Goal: Task Accomplishment & Management: Complete application form

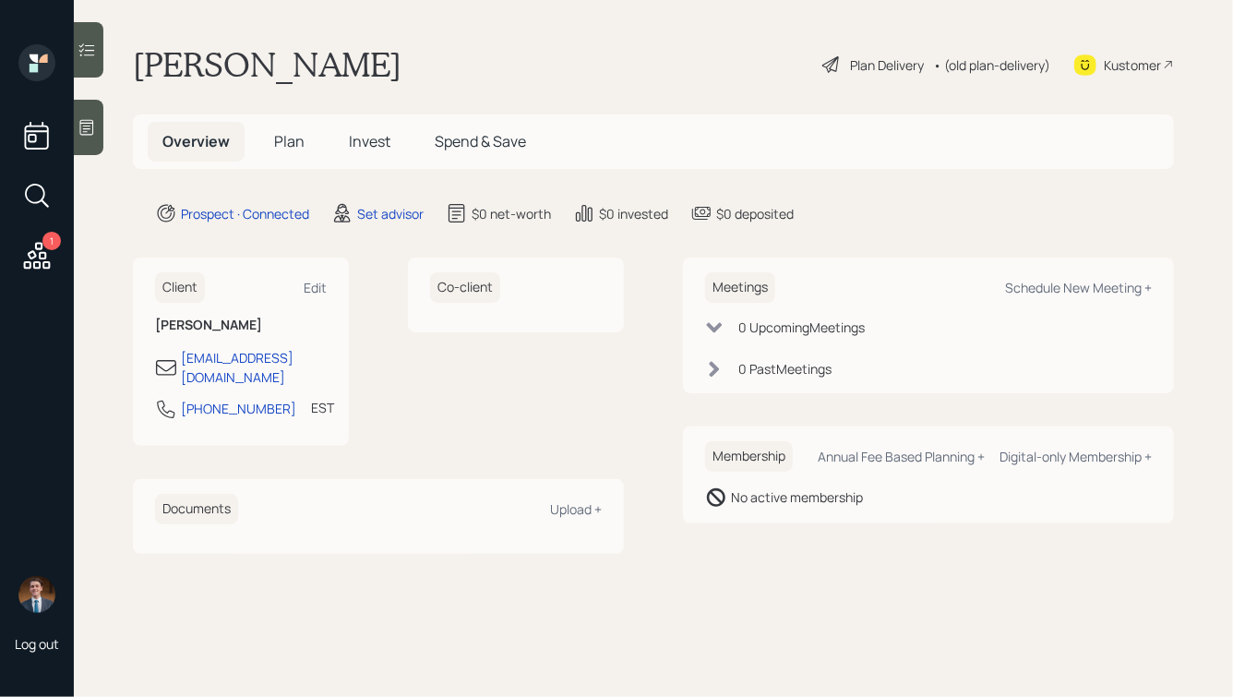
click at [41, 262] on icon at bounding box center [37, 255] width 27 height 27
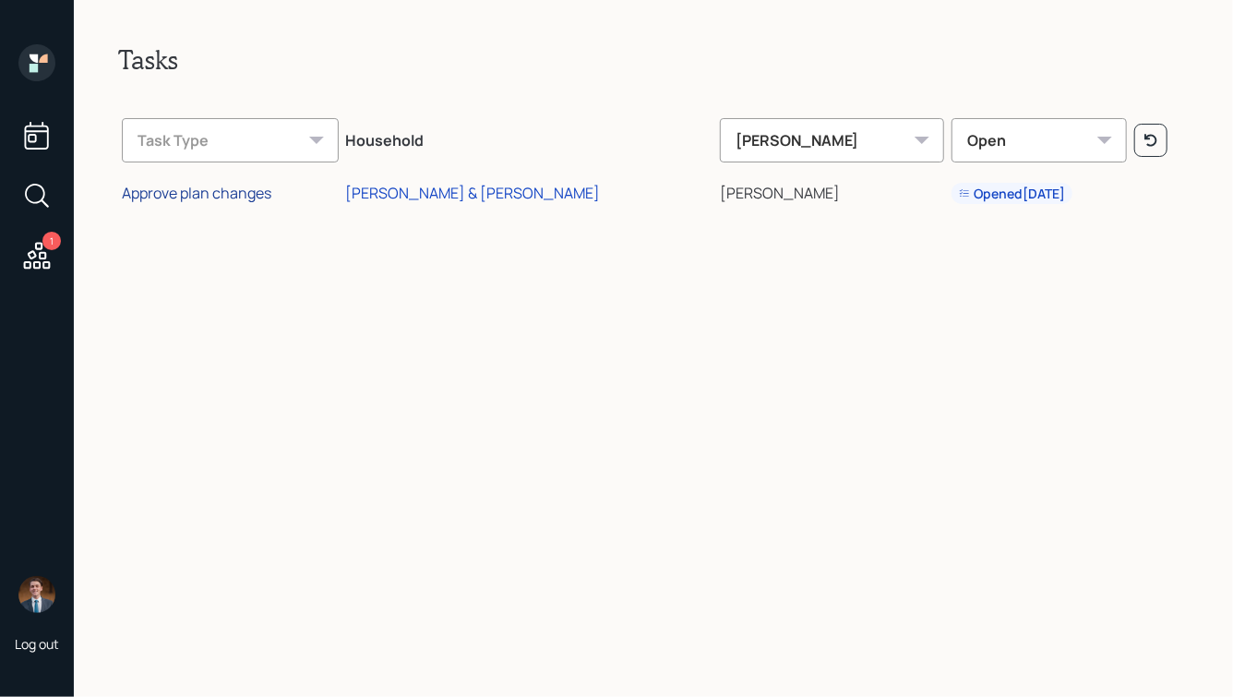
click at [242, 193] on div "Approve plan changes" at bounding box center [196, 193] width 149 height 20
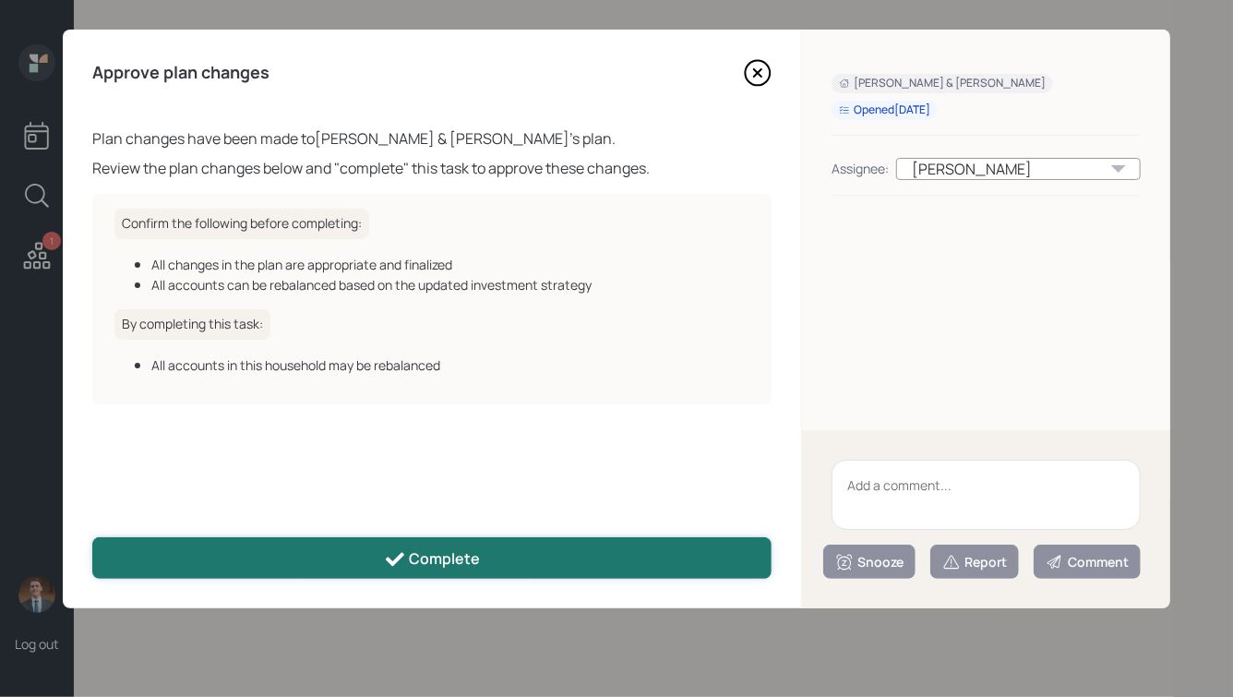
click at [470, 552] on div "Complete" at bounding box center [432, 559] width 97 height 22
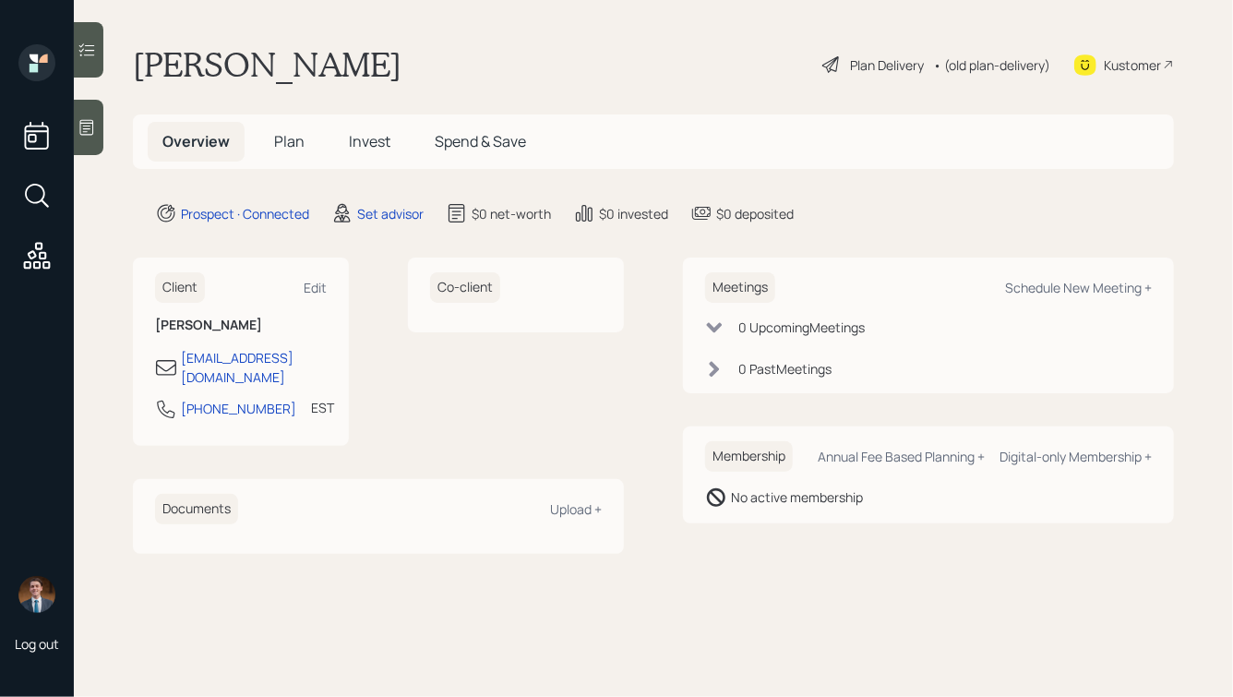
drag, startPoint x: 867, startPoint y: 210, endPoint x: 440, endPoint y: 52, distance: 455.7
click at [444, 54] on main "[PERSON_NAME] Plan Delivery • (old plan-delivery) Kustomer Overview Plan Invest…" at bounding box center [653, 348] width 1159 height 697
click at [439, 52] on div "[PERSON_NAME] Plan Delivery • (old plan-delivery) Kustomer" at bounding box center [653, 64] width 1041 height 41
click at [96, 124] on icon at bounding box center [87, 127] width 18 height 18
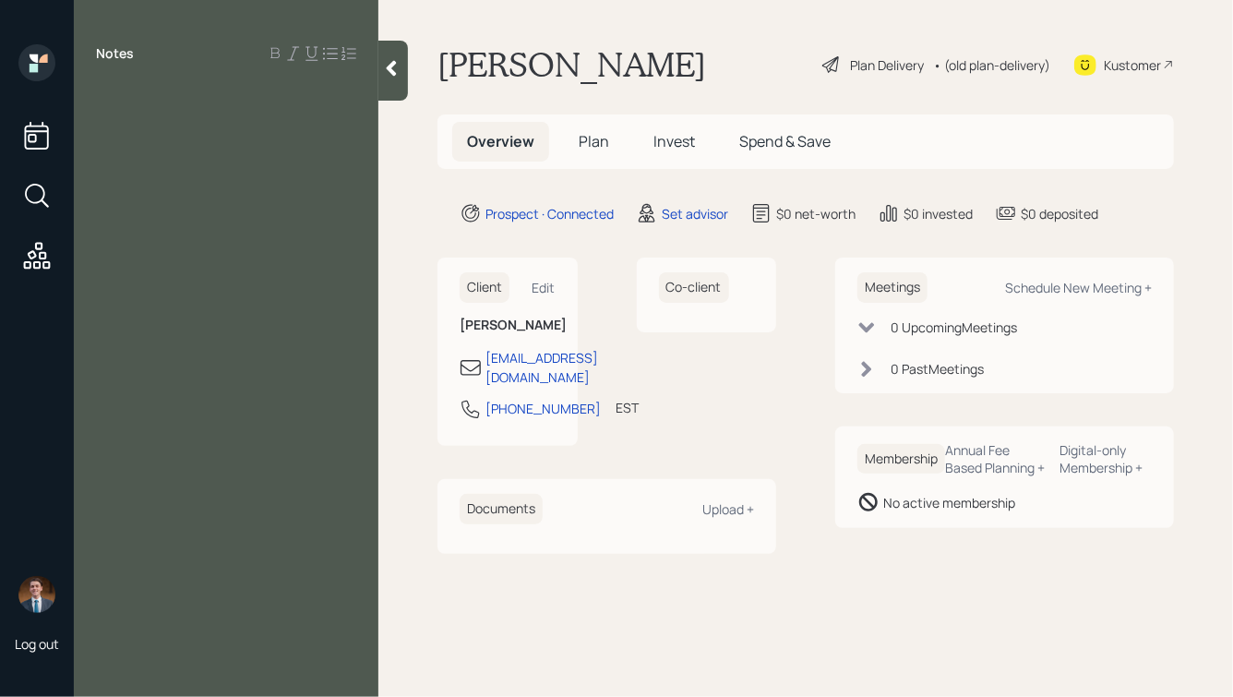
click at [167, 89] on div at bounding box center [226, 95] width 260 height 20
click at [257, 137] on div "IRAs: mostly in CDs" at bounding box center [226, 135] width 260 height 20
click at [189, 95] on div "Retired" at bounding box center [226, 95] width 260 height 20
click at [268, 137] on div "IRAs: mostly in CDs" at bounding box center [226, 135] width 260 height 20
click at [152, 111] on div at bounding box center [226, 115] width 260 height 20
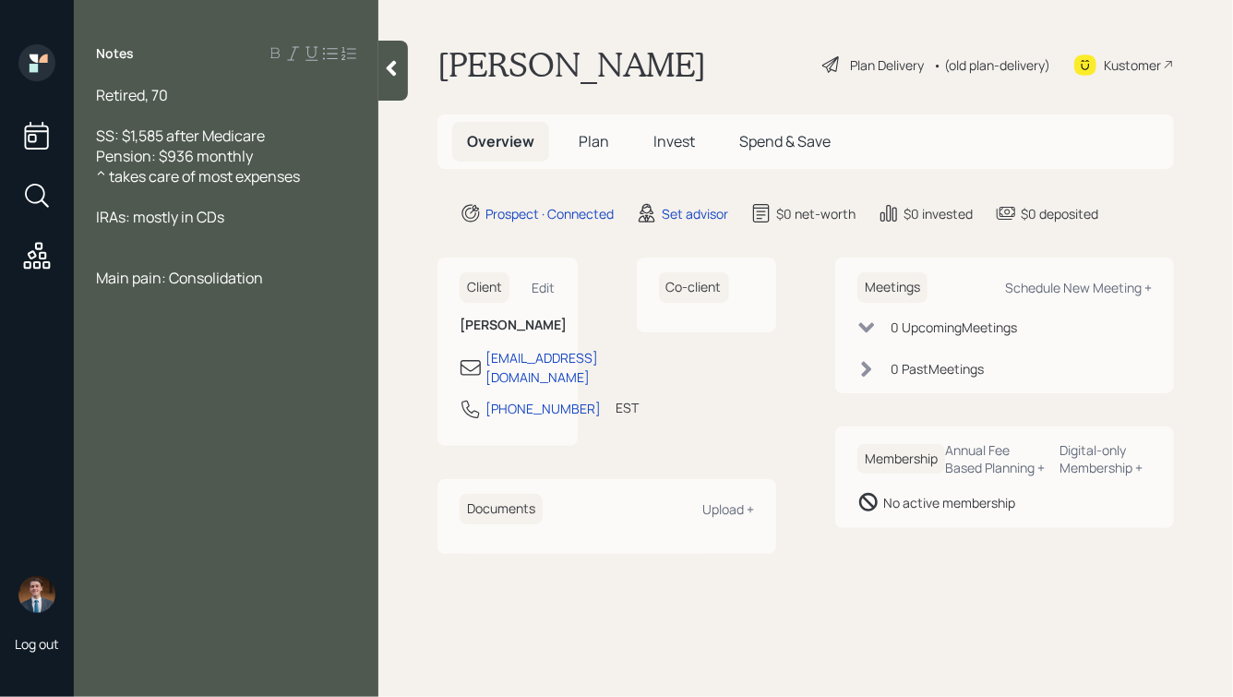
click at [185, 91] on div "Retired, 70" at bounding box center [226, 95] width 260 height 20
click at [298, 136] on div "SS: $1,585 after Medicare" at bounding box center [226, 135] width 260 height 20
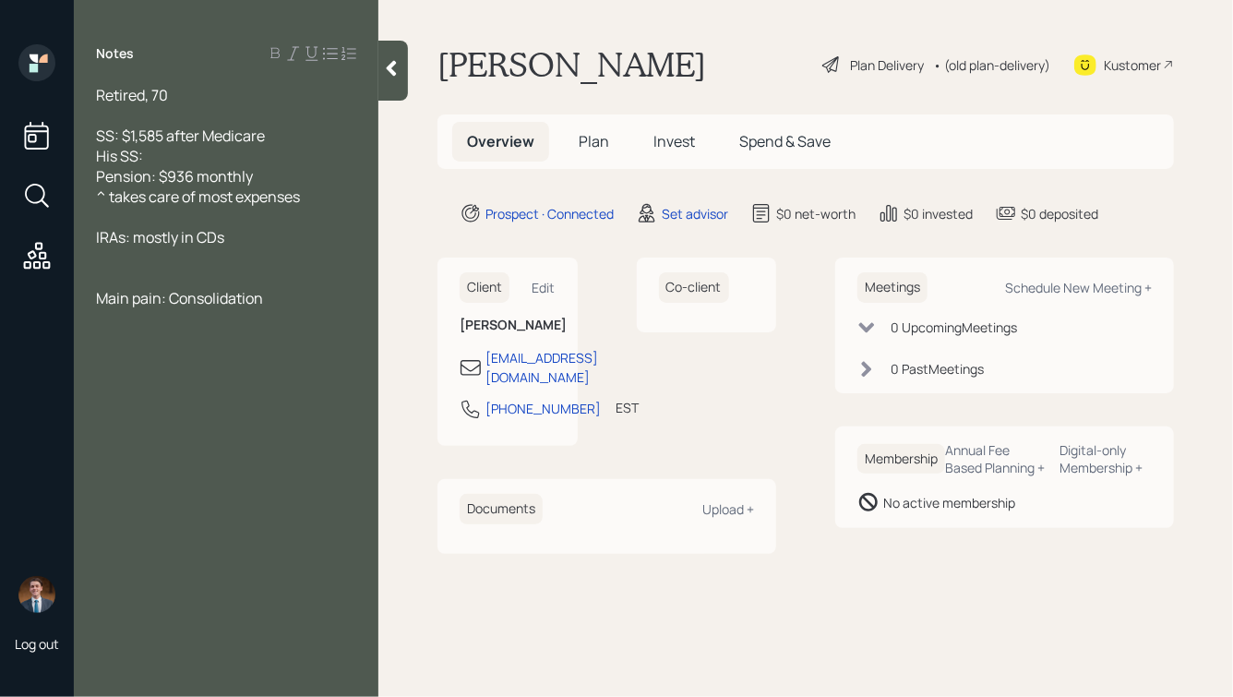
click at [180, 91] on div "Retired, 70" at bounding box center [226, 95] width 260 height 20
click at [191, 161] on div "His SS:" at bounding box center [226, 156] width 260 height 20
click at [280, 94] on div "Retired, 70, husband is" at bounding box center [226, 95] width 260 height 20
click at [168, 149] on div "His SS:" at bounding box center [226, 156] width 260 height 20
click at [97, 238] on span "IRAs: mostly in CDs" at bounding box center [160, 237] width 128 height 20
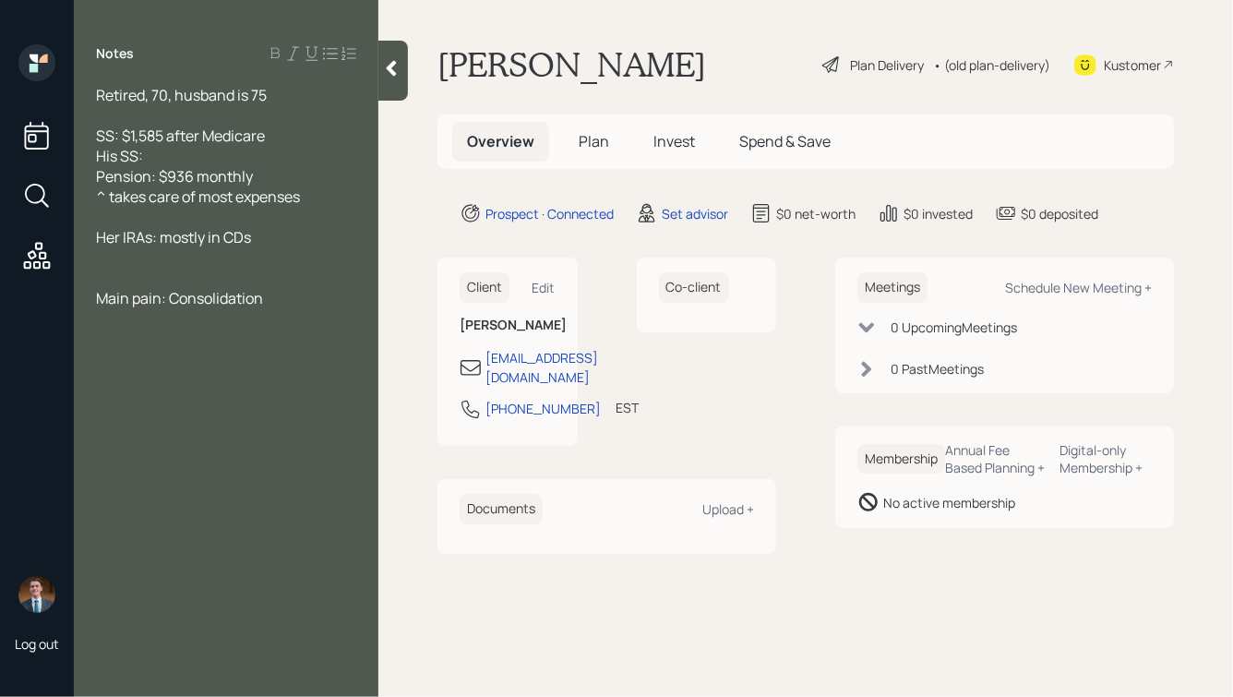
click at [195, 151] on div "His SS:" at bounding box center [226, 156] width 260 height 20
click at [173, 263] on div at bounding box center [226, 257] width 260 height 20
click at [264, 238] on div "Her IRAs: mostly in CDs" at bounding box center [226, 237] width 260 height 20
click at [161, 241] on span "Her IRAs: mostly in CDs" at bounding box center [173, 237] width 155 height 20
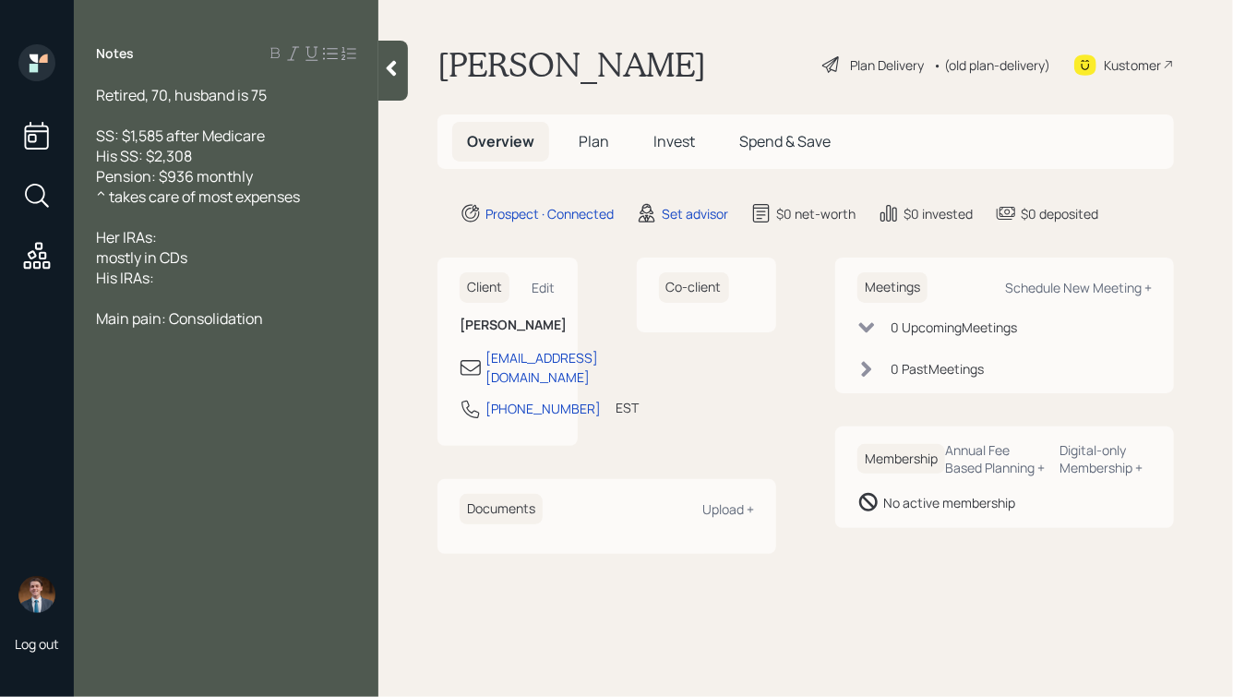
click at [210, 237] on div "Her IRAs:" at bounding box center [226, 237] width 260 height 20
drag, startPoint x: 209, startPoint y: 262, endPoint x: 63, endPoint y: 254, distance: 146.9
click at [63, 254] on div "Log out Notes Retired, 70, husband is 75 SS: $1,585 after Medicare His SS: $2,3…" at bounding box center [616, 348] width 1233 height 697
click at [151, 238] on span "Her IRAs: $16k in CD maturing Sept" at bounding box center [212, 237] width 233 height 20
click at [128, 253] on div at bounding box center [226, 257] width 260 height 20
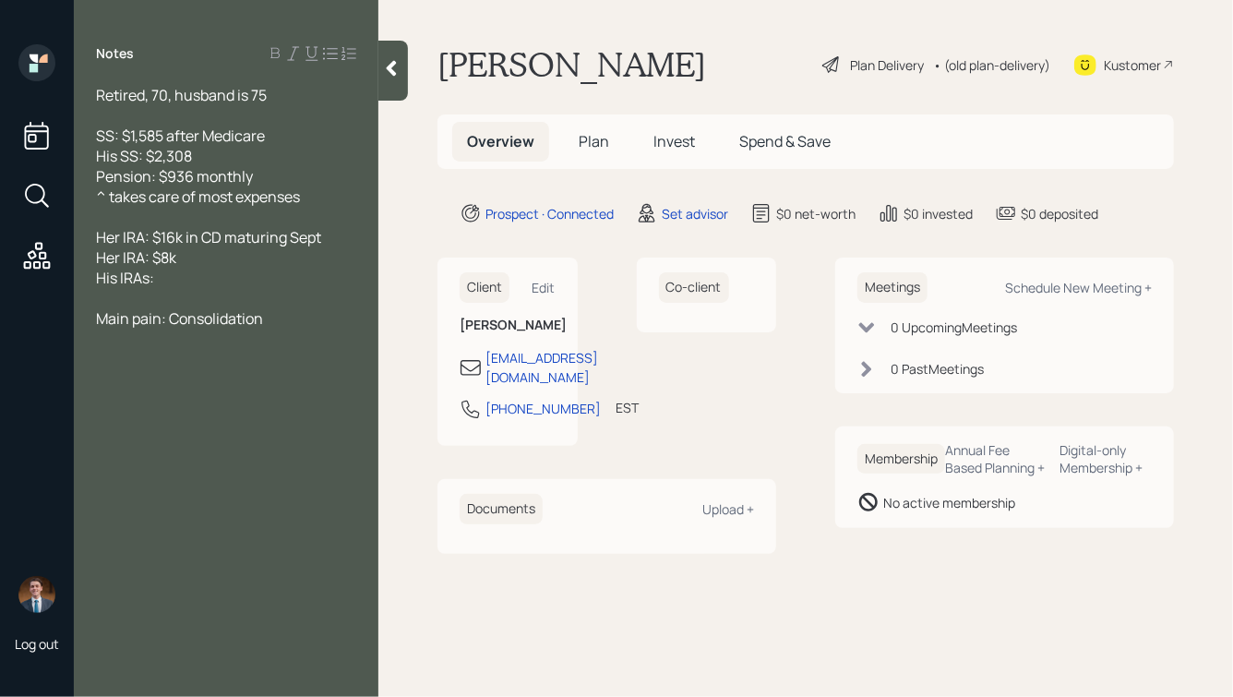
click at [146, 258] on span "Her IRA: $8k" at bounding box center [136, 257] width 80 height 20
click at [232, 261] on div "Her IRA CDs: $8k" at bounding box center [226, 257] width 260 height 20
drag, startPoint x: 224, startPoint y: 264, endPoint x: 207, endPoint y: 266, distance: 17.6
click at [207, 266] on div "Her IRA CDs: $8k" at bounding box center [226, 257] width 260 height 20
click at [175, 257] on span "Her IRA CDs: $8k" at bounding box center [151, 257] width 111 height 20
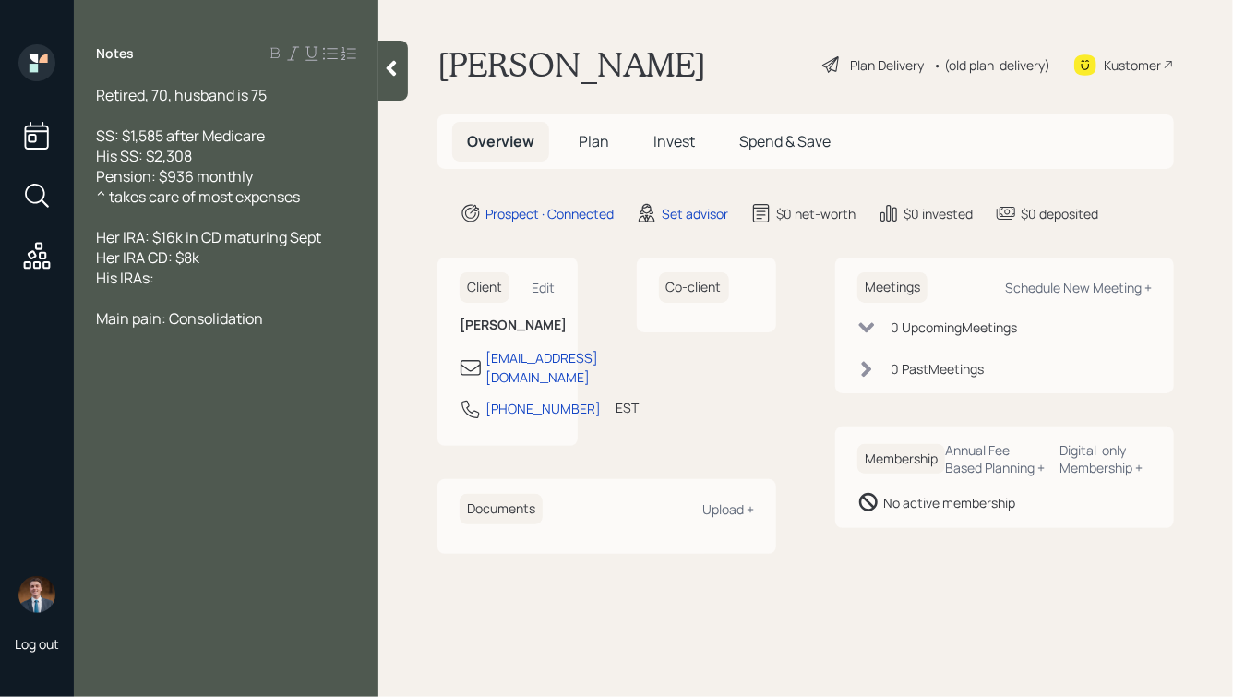
click at [221, 264] on div "Her IRA CD: $8k" at bounding box center [226, 257] width 260 height 20
click at [208, 279] on span "Her IRA annuity: maturing in [DATE]" at bounding box center [217, 278] width 242 height 20
click at [200, 278] on span "Her IRA annuity: maturing in [DATE]" at bounding box center [217, 278] width 242 height 20
click at [182, 294] on div "Her IRA annuity (she hates): maturing in [DATE]" at bounding box center [226, 288] width 260 height 41
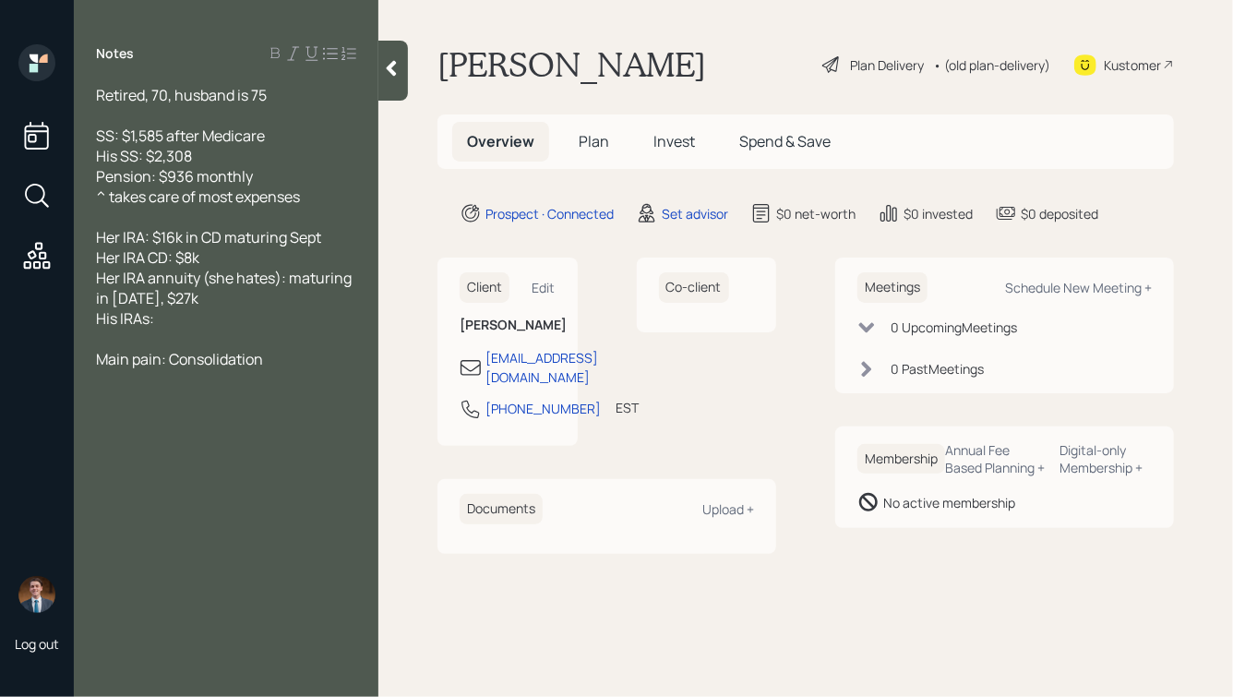
click at [191, 318] on div "His IRAs:" at bounding box center [226, 318] width 260 height 20
click at [198, 304] on div "Her IRA annuity (she hates): maturing in [DATE], $27k" at bounding box center [226, 288] width 260 height 41
click at [169, 262] on span "Her IRA CD: $8k" at bounding box center [147, 257] width 103 height 20
click at [226, 262] on div "Her IRA CDs: $8k" at bounding box center [226, 257] width 260 height 20
click at [211, 320] on div "His IRAs:" at bounding box center [226, 318] width 260 height 20
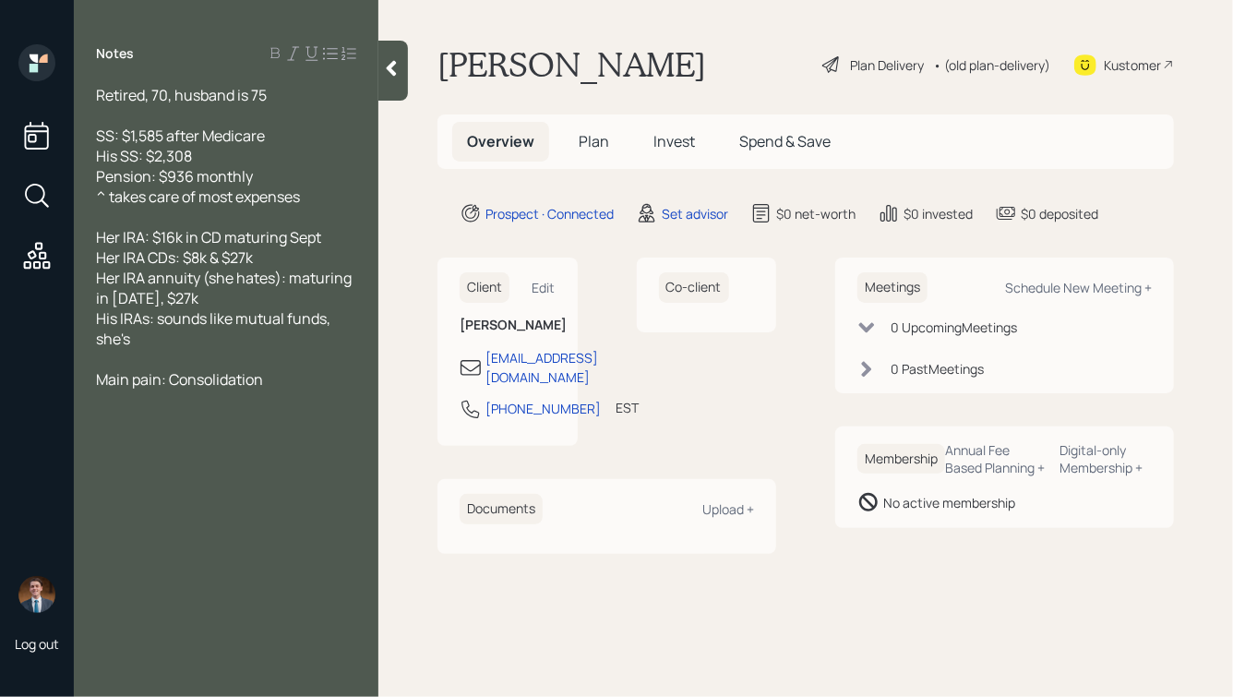
drag, startPoint x: 161, startPoint y: 322, endPoint x: 197, endPoint y: 344, distance: 42.3
click at [198, 346] on div "His IRAs: sounds like mutual funds, she's" at bounding box center [226, 328] width 260 height 41
drag, startPoint x: 161, startPoint y: 325, endPoint x: 186, endPoint y: 349, distance: 35.3
click at [186, 349] on div "His IRAs: sounds like mutual funds, she's" at bounding box center [226, 328] width 260 height 41
click at [181, 228] on span "Her IRA: $16k in CD maturing Sept" at bounding box center [208, 237] width 225 height 20
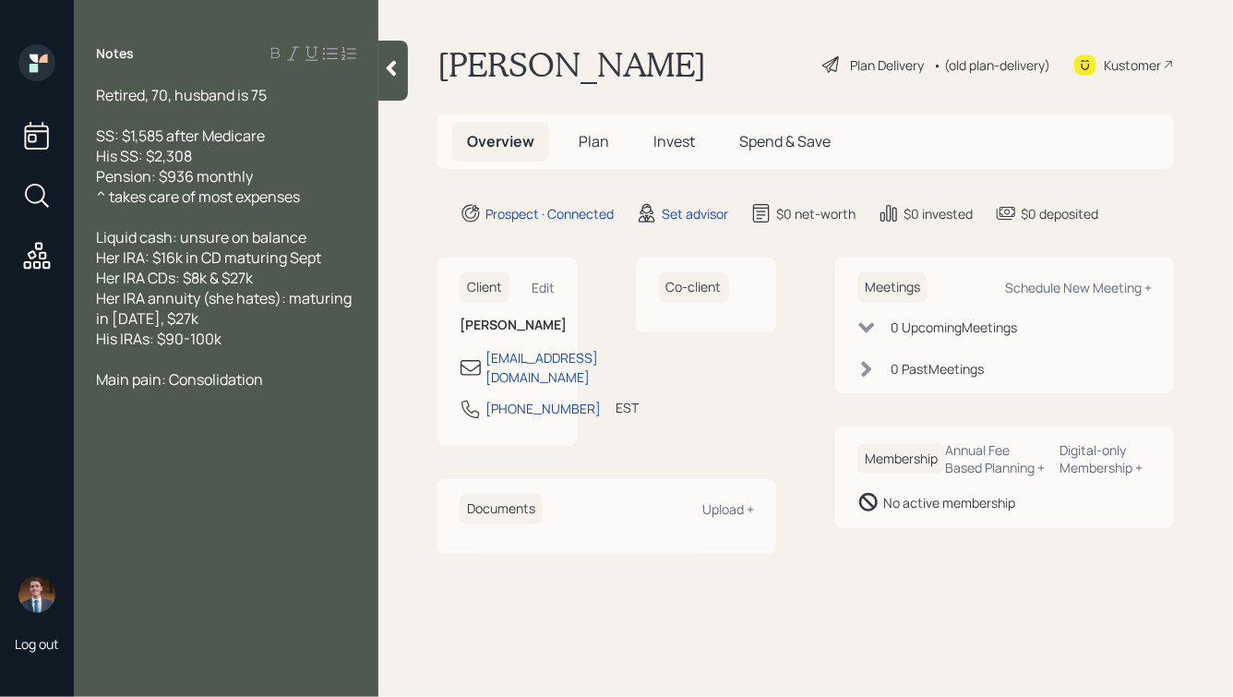
drag, startPoint x: 266, startPoint y: 341, endPoint x: 99, endPoint y: 232, distance: 199.9
click at [99, 232] on div "Retired, 70, husband is 75 SS: $1,585 after Medicare His SS: $2,308 Pension: $9…" at bounding box center [226, 237] width 260 height 304
click at [200, 306] on span "Her IRA annuity (she hates): maturing in [DATE], $27k" at bounding box center [225, 308] width 258 height 41
click at [234, 349] on div "His IRAs: $90-100k" at bounding box center [226, 338] width 260 height 20
click at [269, 345] on div "His IRAs: $90-100k" at bounding box center [226, 338] width 260 height 20
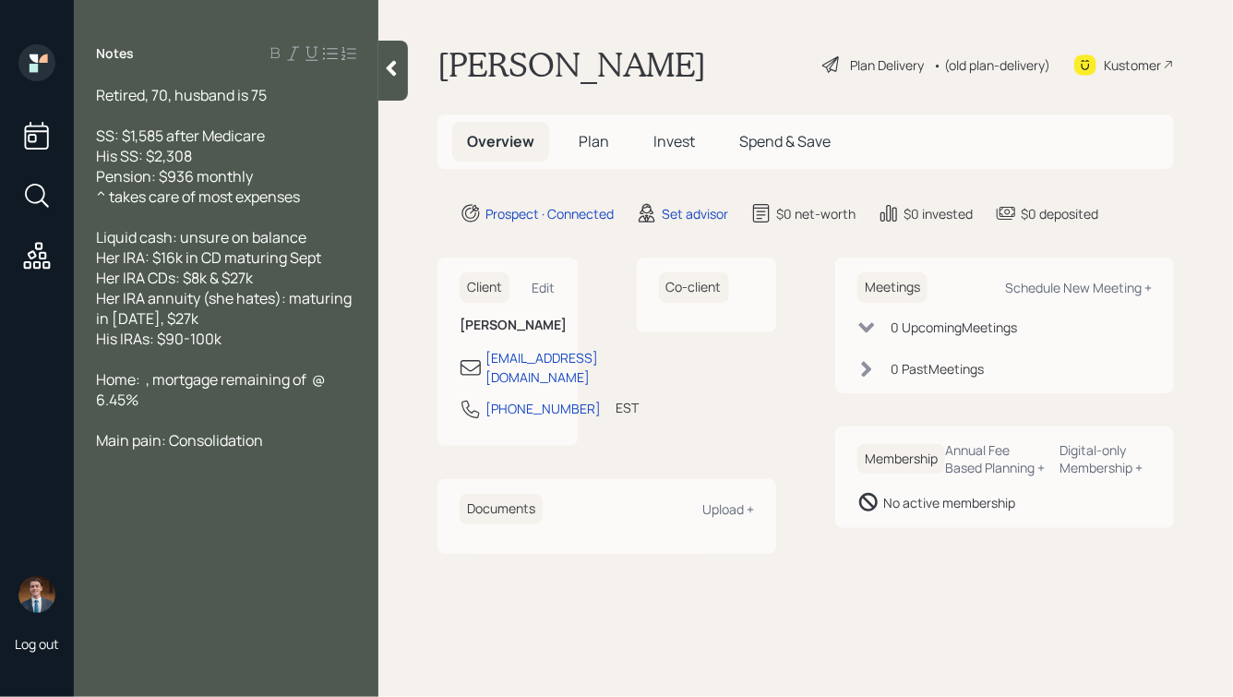
click at [155, 383] on span "Home: , mortgage remaining of @ 6.45%" at bounding box center [212, 389] width 232 height 41
click at [144, 382] on span "Home: , $79k mortgage remaining of @ 6.45%" at bounding box center [221, 389] width 251 height 41
click at [267, 448] on div "Main pain: Consolidation" at bounding box center [226, 440] width 260 height 20
drag, startPoint x: 257, startPoint y: 340, endPoint x: 93, endPoint y: 245, distance: 189.3
click at [94, 246] on div "Retired, 70, husband is 75 SS: $1,585 after Medicare His SS: $2,308 Pension: $9…" at bounding box center [226, 278] width 304 height 386
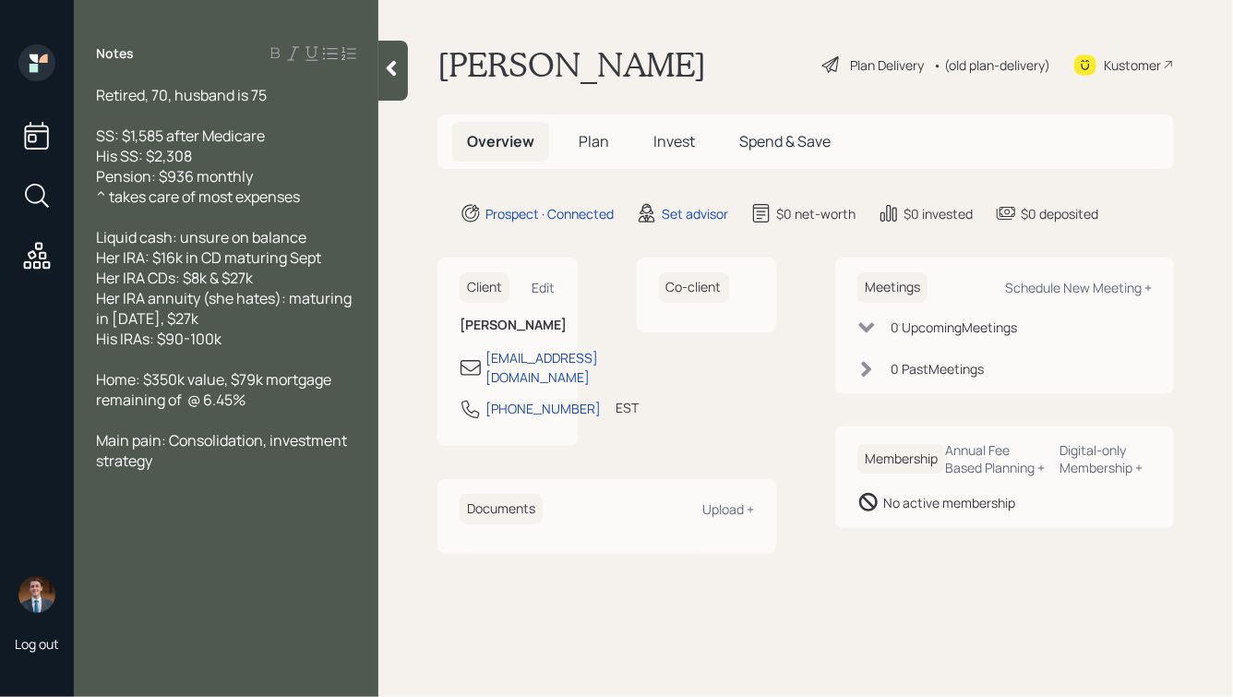
click at [202, 283] on span "Her IRA CDs: $8k & $27k" at bounding box center [174, 278] width 157 height 20
click at [392, 69] on icon at bounding box center [391, 68] width 18 height 18
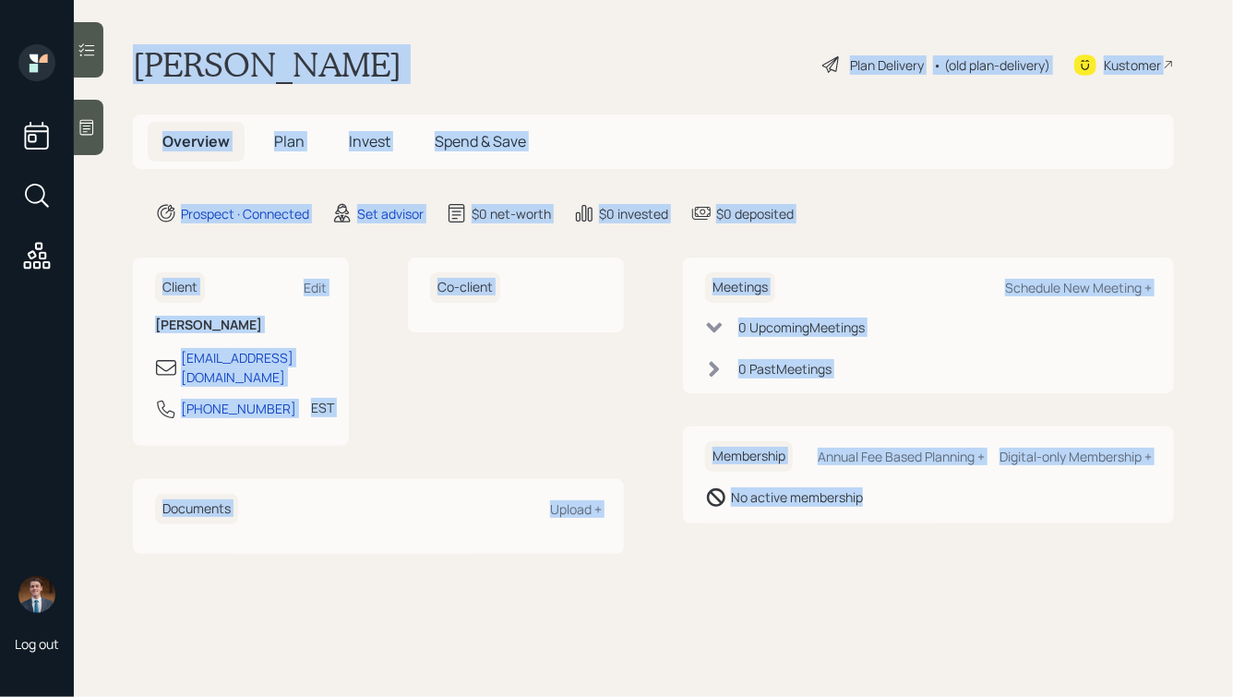
drag, startPoint x: 132, startPoint y: 55, endPoint x: 920, endPoint y: 599, distance: 957.2
click at [920, 599] on main "[PERSON_NAME] Plan Delivery • (old plan-delivery) Kustomer Overview Plan Invest…" at bounding box center [653, 348] width 1159 height 697
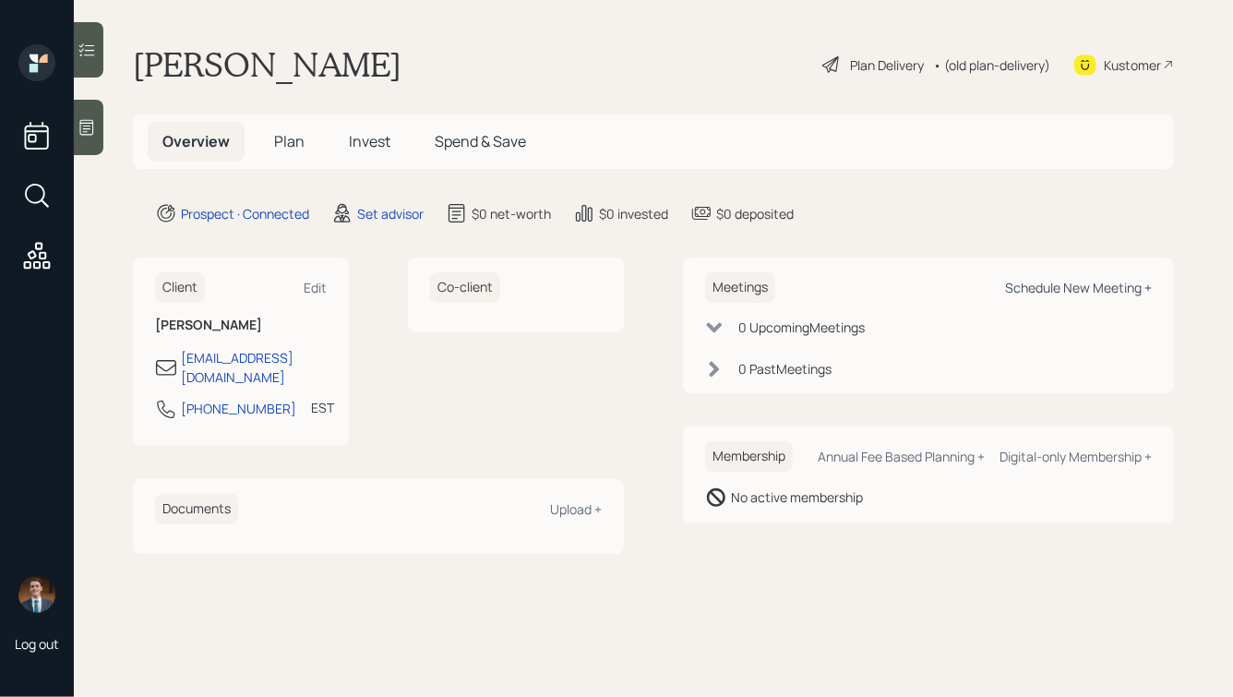
click at [1071, 286] on div "Schedule New Meeting +" at bounding box center [1078, 288] width 147 height 18
select select "round-[PERSON_NAME]"
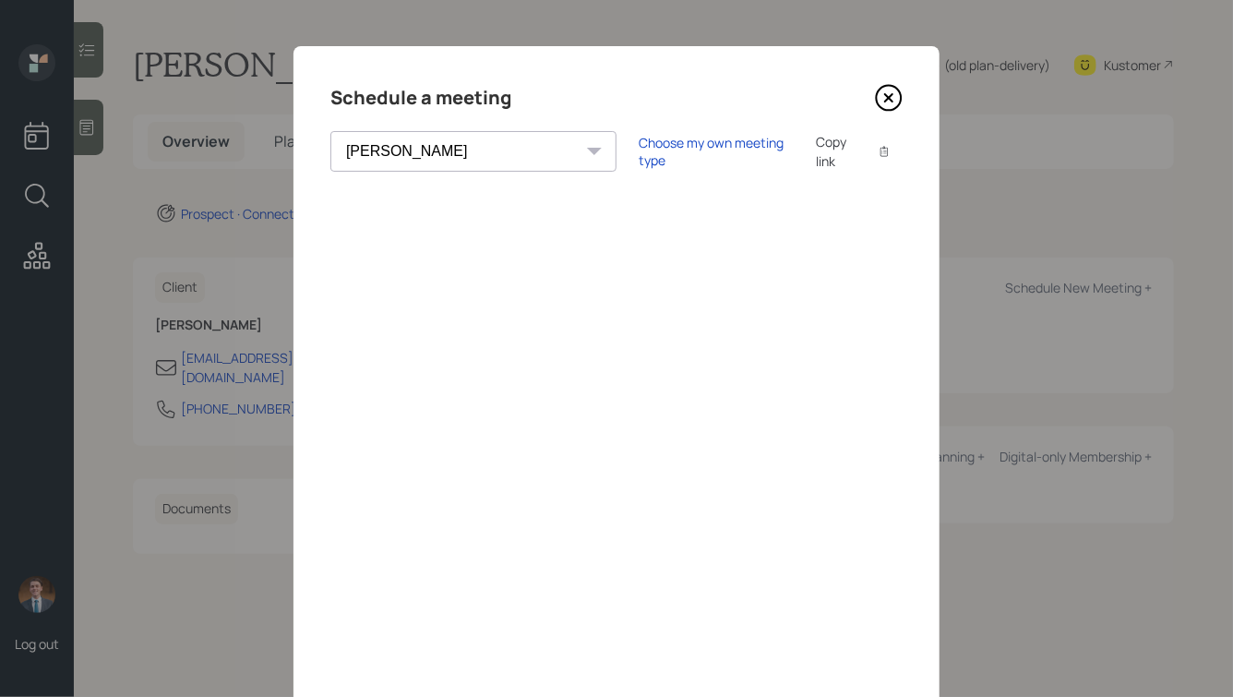
drag, startPoint x: 325, startPoint y: 91, endPoint x: 818, endPoint y: 193, distance: 504.0
click at [818, 193] on div "Schedule a meeting [PERSON_NAME] [PERSON_NAME] [PERSON_NAME] [PERSON_NAME] [PER…" at bounding box center [616, 415] width 646 height 738
click at [468, 104] on h4 "Schedule a meeting" at bounding box center [420, 98] width 181 height 30
drag, startPoint x: 519, startPoint y: 100, endPoint x: 348, endPoint y: 79, distance: 171.9
click at [349, 81] on div "Schedule a meeting [PERSON_NAME] [PERSON_NAME] [PERSON_NAME] [PERSON_NAME] [PER…" at bounding box center [616, 415] width 646 height 738
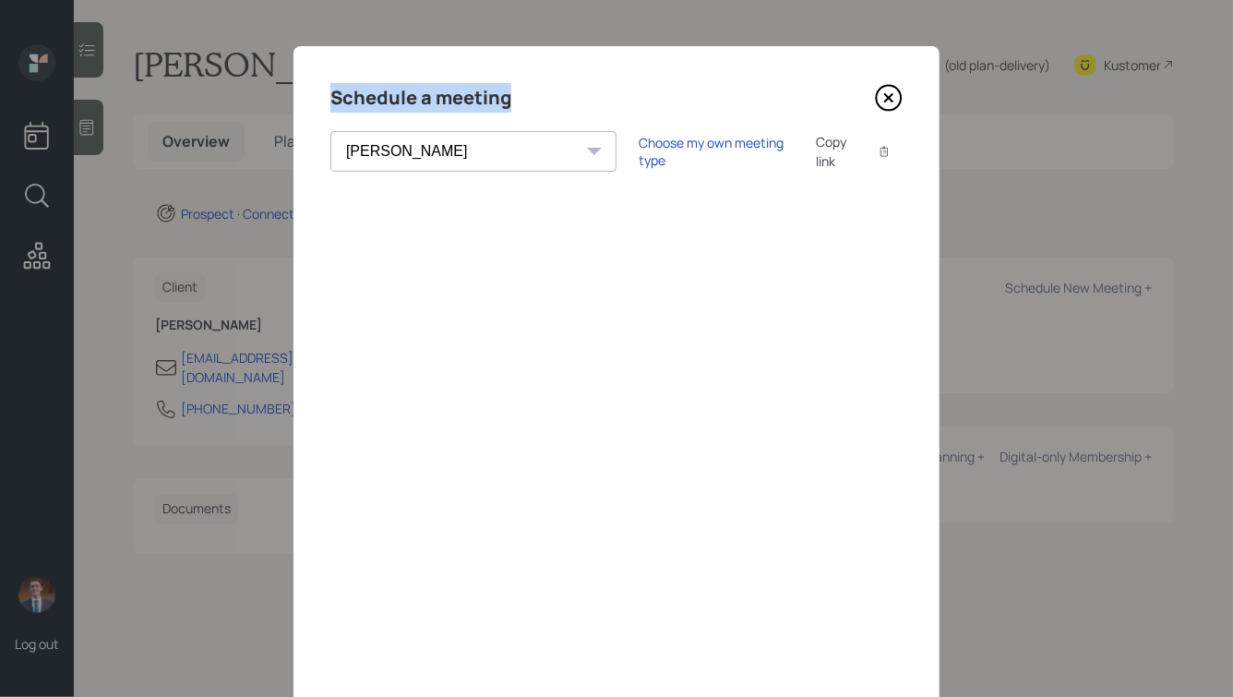
click at [348, 79] on div "Schedule a meeting [PERSON_NAME] [PERSON_NAME] [PERSON_NAME] [PERSON_NAME] [PER…" at bounding box center [616, 415] width 646 height 738
click at [887, 104] on icon at bounding box center [889, 98] width 28 height 28
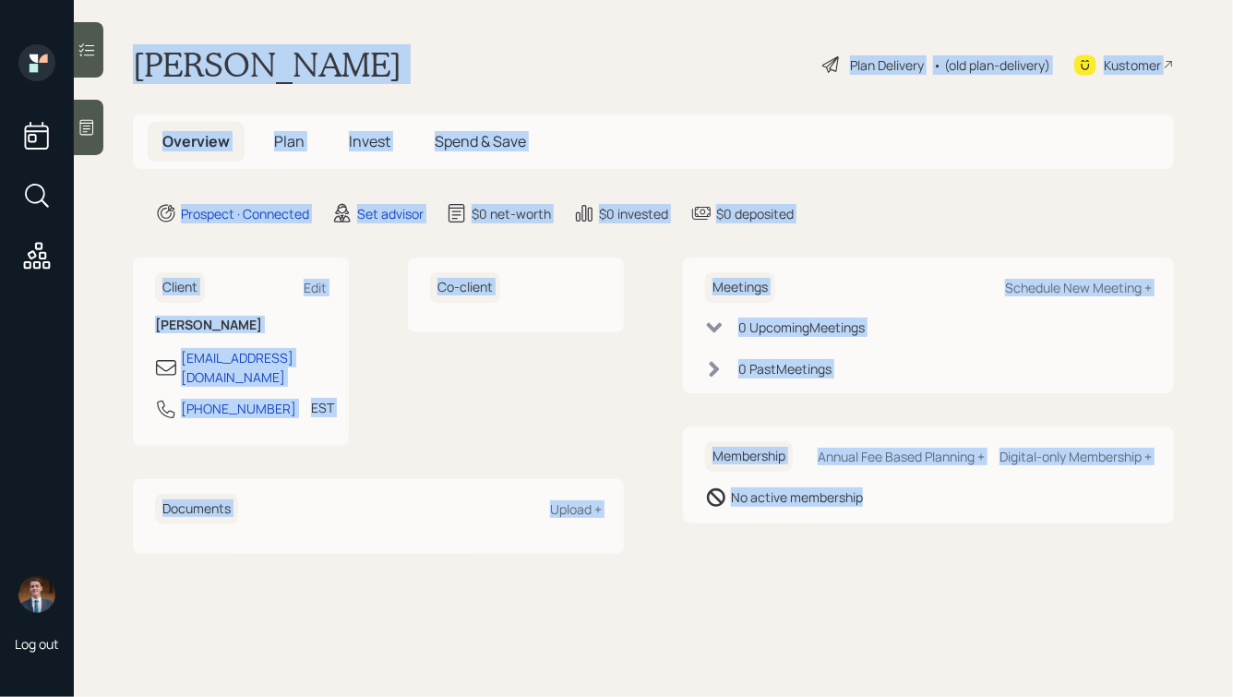
drag, startPoint x: 125, startPoint y: 46, endPoint x: 852, endPoint y: 583, distance: 903.9
click at [852, 583] on main "[PERSON_NAME] Plan Delivery • (old plan-delivery) Kustomer Overview Plan Invest…" at bounding box center [653, 348] width 1159 height 697
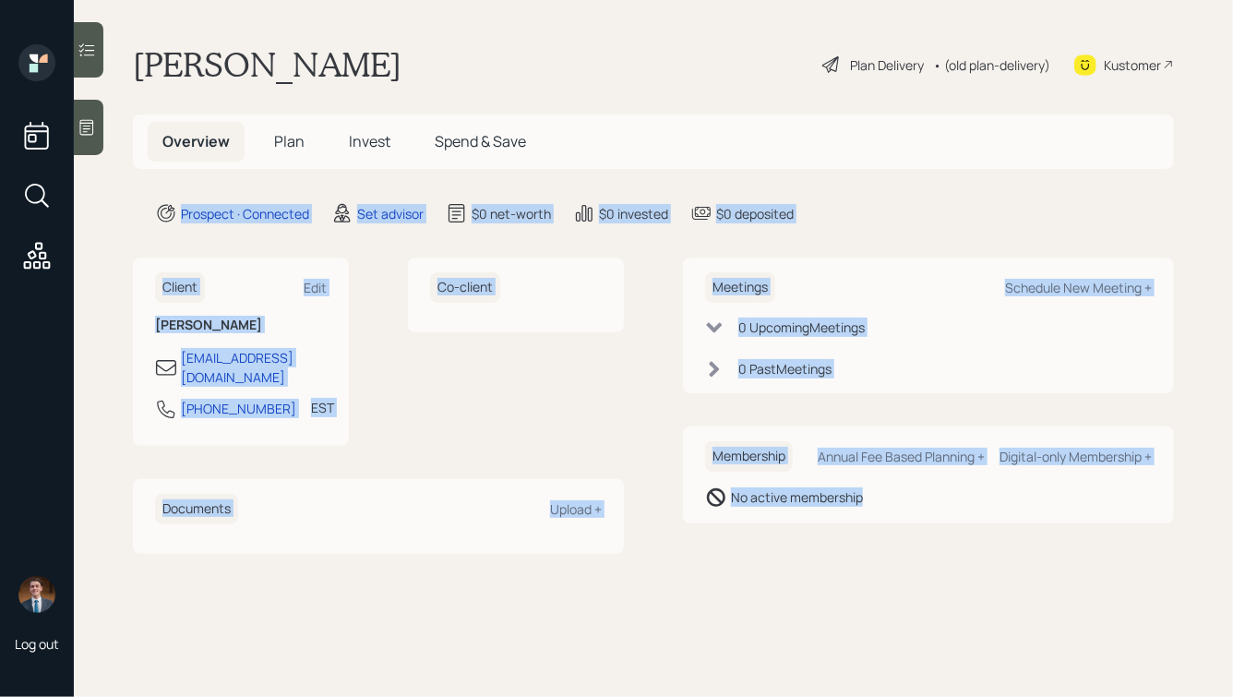
drag, startPoint x: 953, startPoint y: 588, endPoint x: 592, endPoint y: 136, distance: 578.4
click at [592, 136] on main "[PERSON_NAME] Plan Delivery • (old plan-delivery) Kustomer Overview Plan Invest…" at bounding box center [653, 348] width 1159 height 697
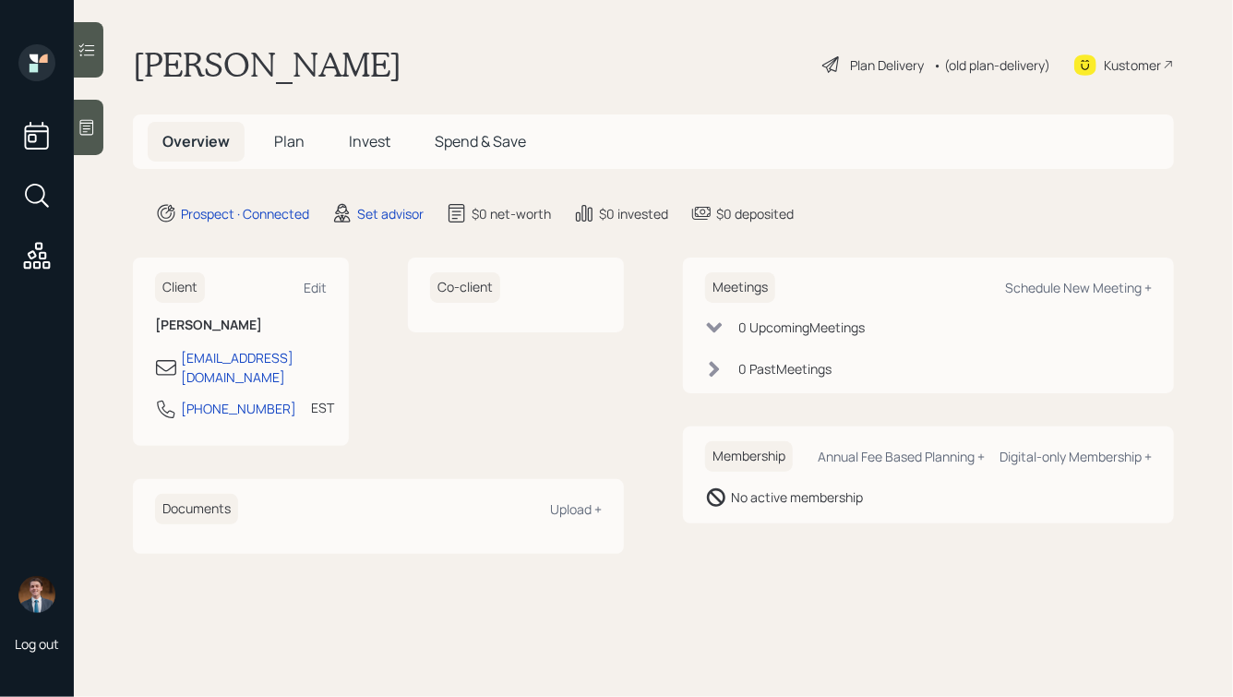
click at [469, 56] on div "[PERSON_NAME] Plan Delivery • (old plan-delivery) Kustomer" at bounding box center [653, 64] width 1041 height 41
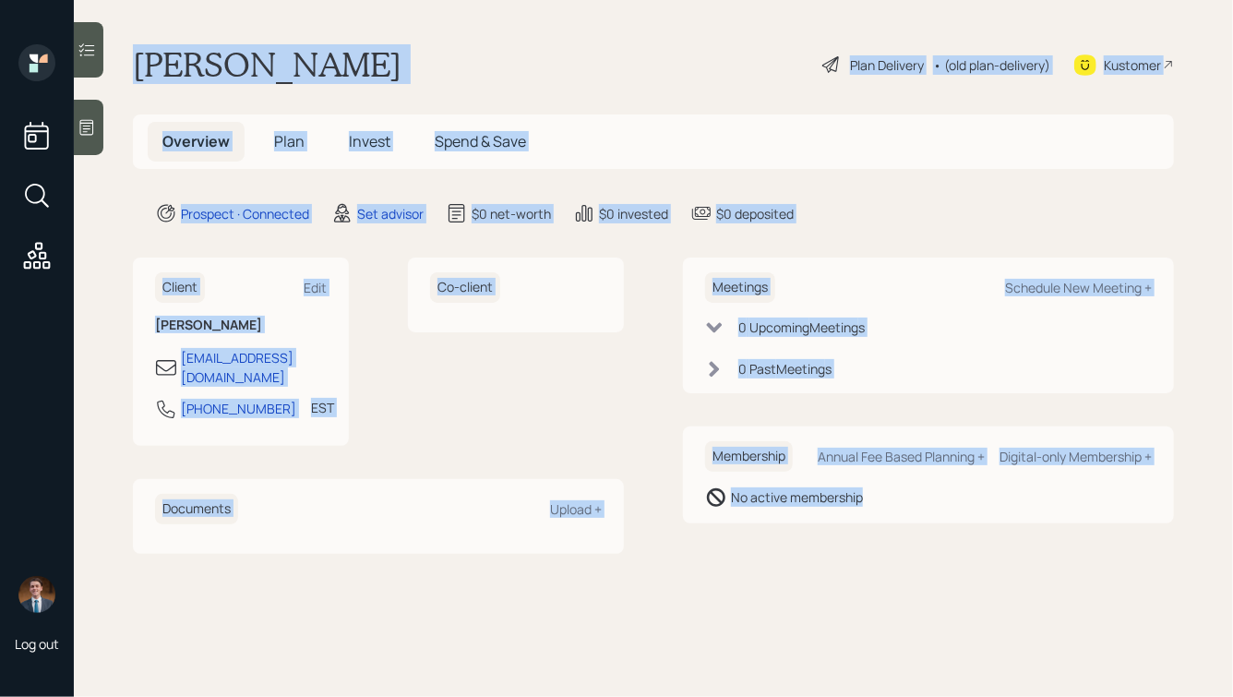
drag, startPoint x: 133, startPoint y: 52, endPoint x: 752, endPoint y: 556, distance: 798.8
click at [754, 557] on main "[PERSON_NAME] Plan Delivery • (old plan-delivery) Kustomer Overview Plan Invest…" at bounding box center [653, 348] width 1159 height 697
click at [752, 556] on main "[PERSON_NAME] Plan Delivery • (old plan-delivery) Kustomer Overview Plan Invest…" at bounding box center [653, 348] width 1159 height 697
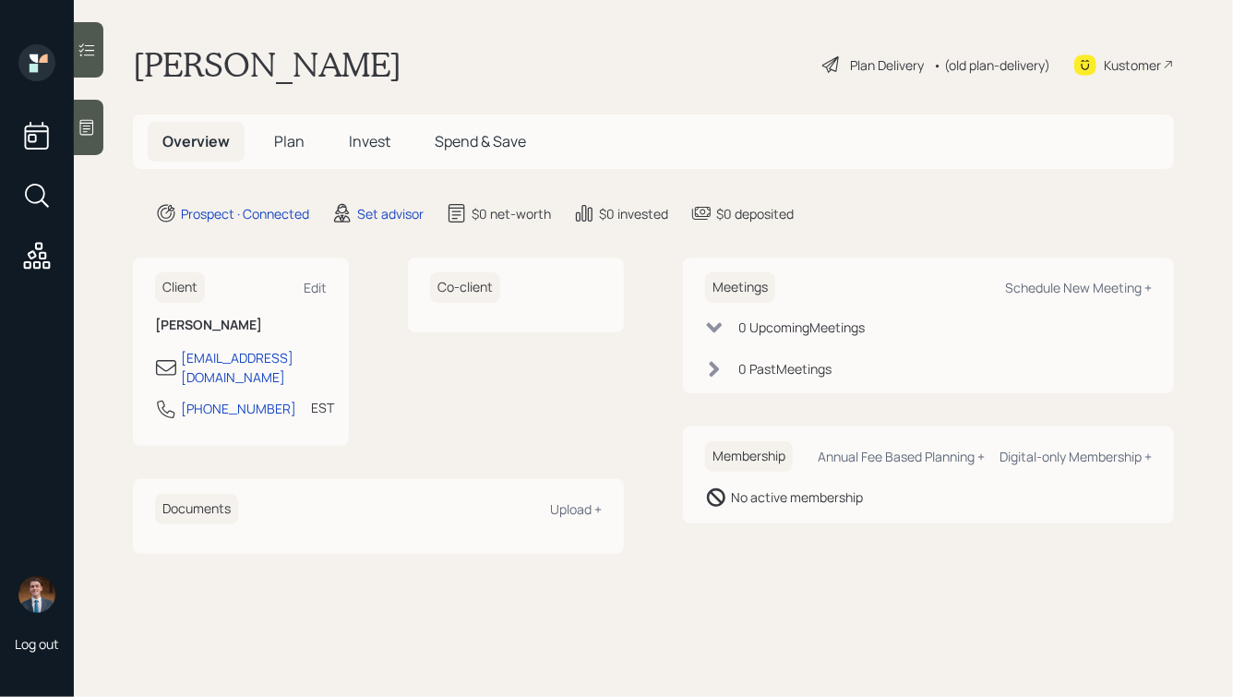
click at [78, 120] on icon at bounding box center [87, 127] width 18 height 18
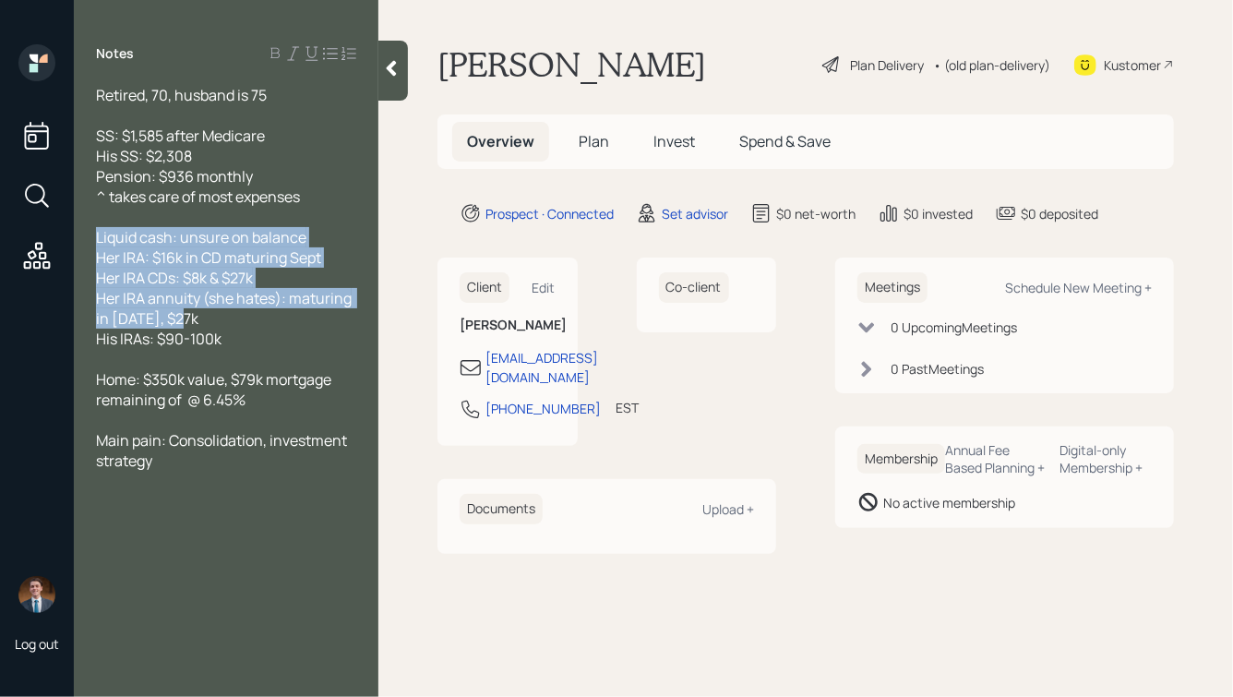
drag, startPoint x: 206, startPoint y: 319, endPoint x: 57, endPoint y: 212, distance: 183.1
click at [57, 214] on div "Log out Notes Retired, 70, husband is 75 SS: $1,585 after Medicare His SS: $2,3…" at bounding box center [616, 348] width 1233 height 697
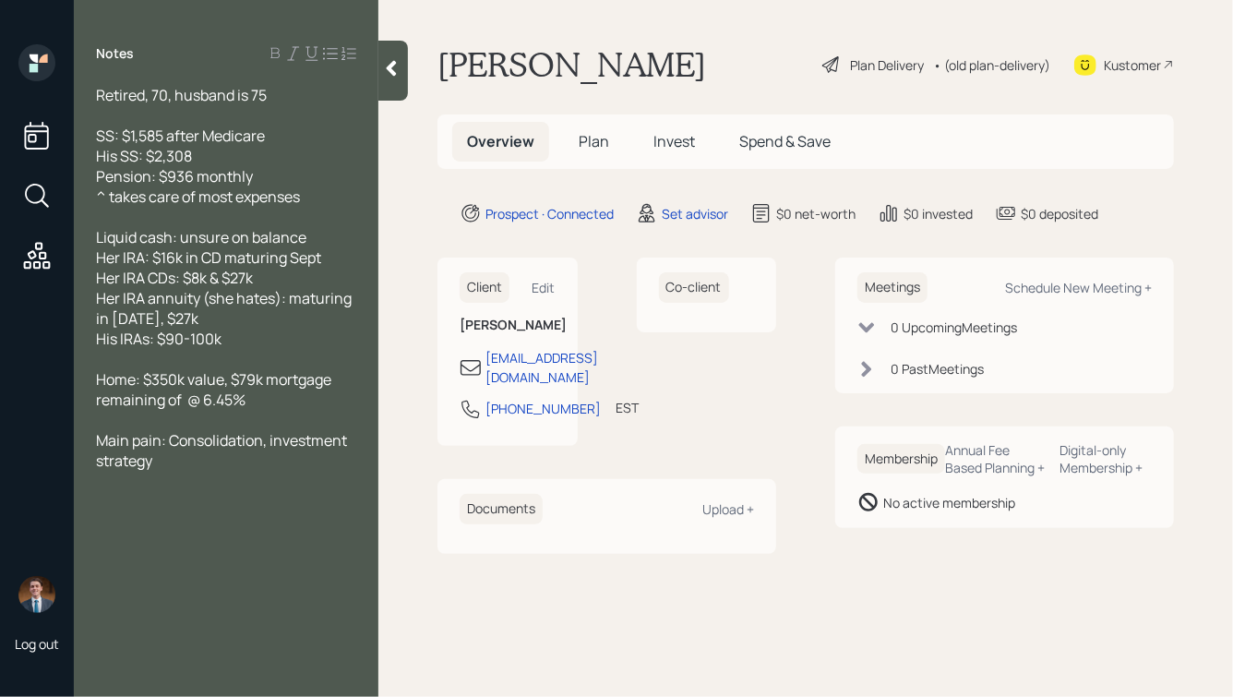
click at [260, 333] on div "Liquid cash: unsure on balance Her IRA: $16k in CD maturing Sept Her IRA CDs: $…" at bounding box center [226, 288] width 260 height 122
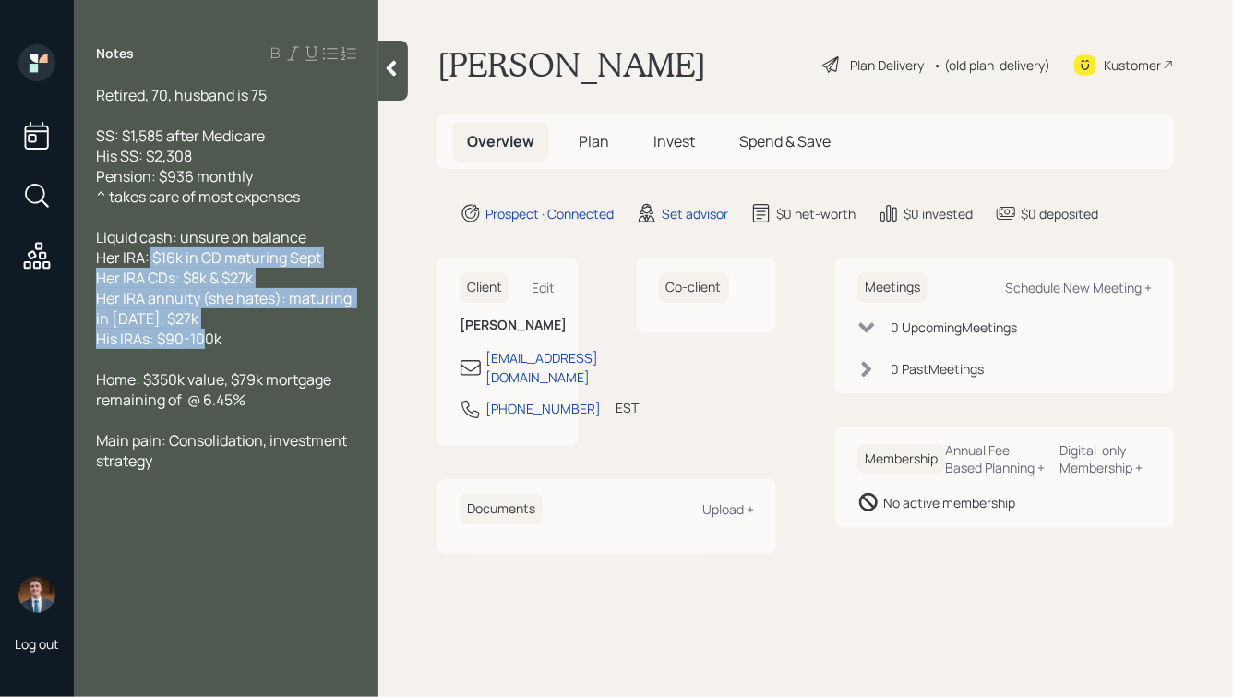
drag, startPoint x: 256, startPoint y: 342, endPoint x: 113, endPoint y: 235, distance: 177.9
click at [115, 240] on div "Liquid cash: unsure on balance Her IRA: $16k in CD maturing Sept Her IRA CDs: $…" at bounding box center [226, 288] width 260 height 122
click at [211, 279] on span "Liquid cash: unsure on balance Her IRA: $16k in CD maturing Sept Her IRA CDs: $…" at bounding box center [225, 288] width 258 height 122
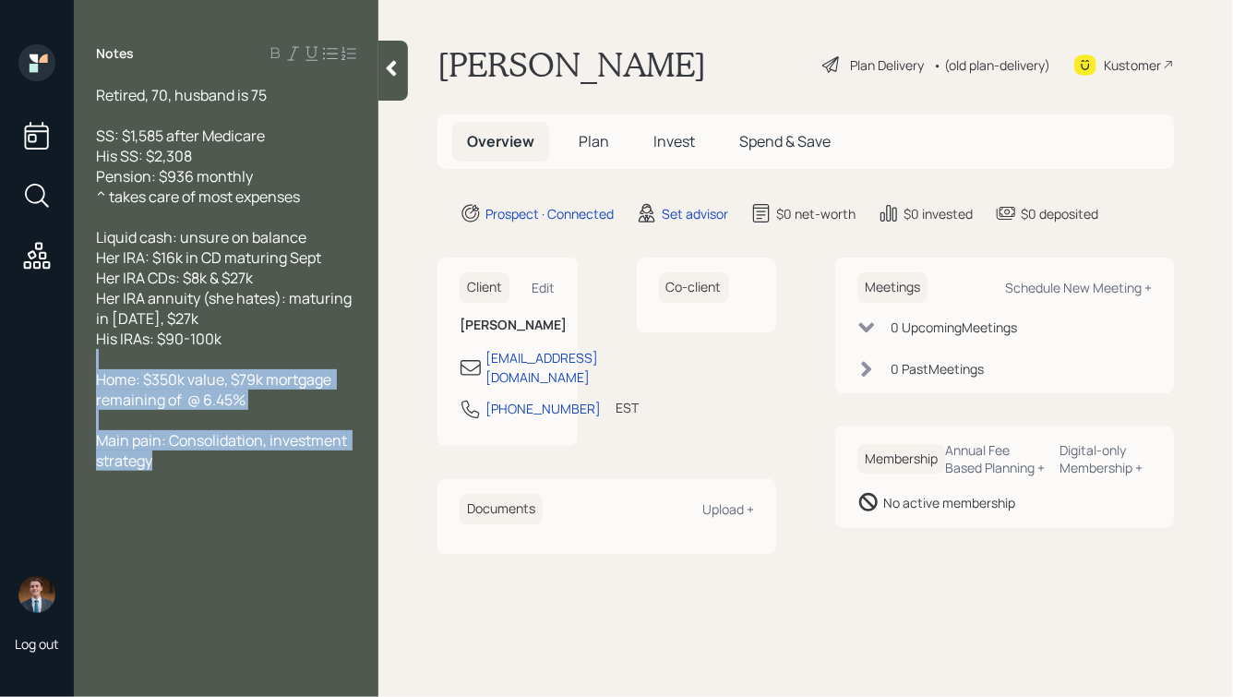
drag, startPoint x: 220, startPoint y: 472, endPoint x: 68, endPoint y: 321, distance: 214.0
click at [69, 323] on div "Log out Notes Retired, 70, husband is 75 SS: $1,585 after Medicare His SS: $2,3…" at bounding box center [616, 348] width 1233 height 697
click at [186, 397] on span "Home: $350k value, $79k mortgage remaining of @ 6.45%" at bounding box center [215, 389] width 238 height 41
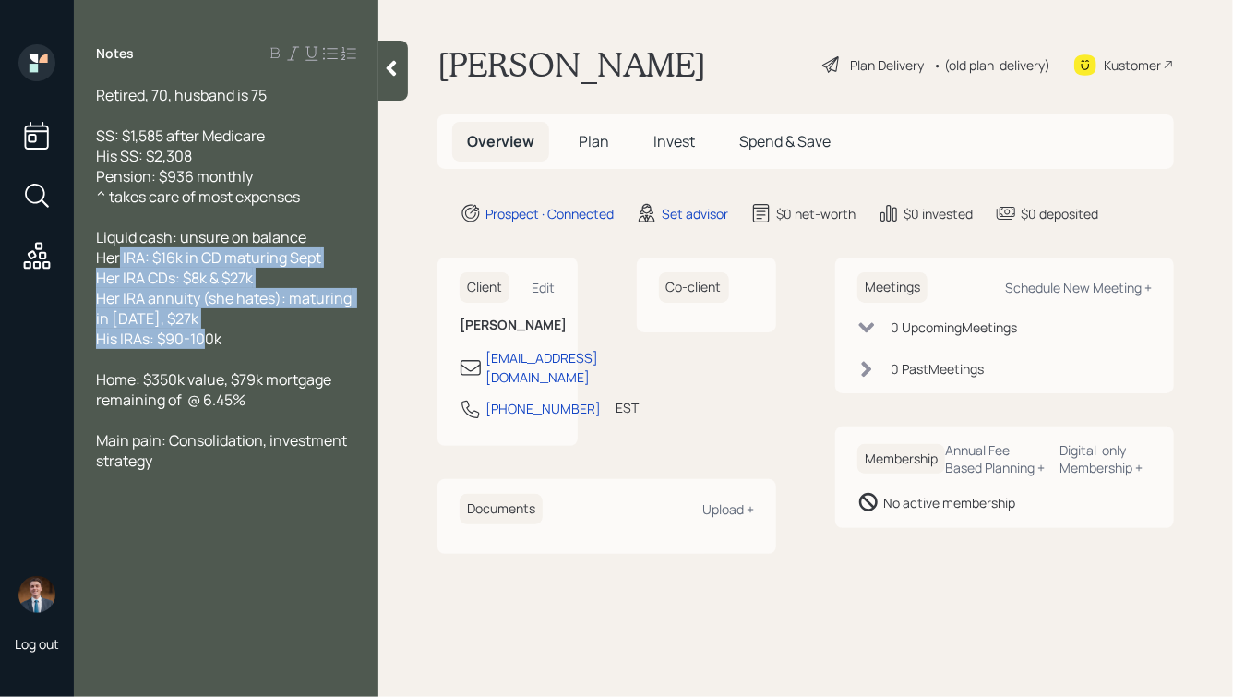
drag, startPoint x: 266, startPoint y: 340, endPoint x: 78, endPoint y: 223, distance: 221.2
click at [81, 234] on div "Retired, 70, husband is 75 SS: $1,585 after Medicare His SS: $2,308 Pension: $9…" at bounding box center [226, 278] width 304 height 386
click at [207, 287] on span "Liquid cash: unsure on balance Her IRA: $16k in CD maturing Sept Her IRA CDs: $…" at bounding box center [225, 288] width 258 height 122
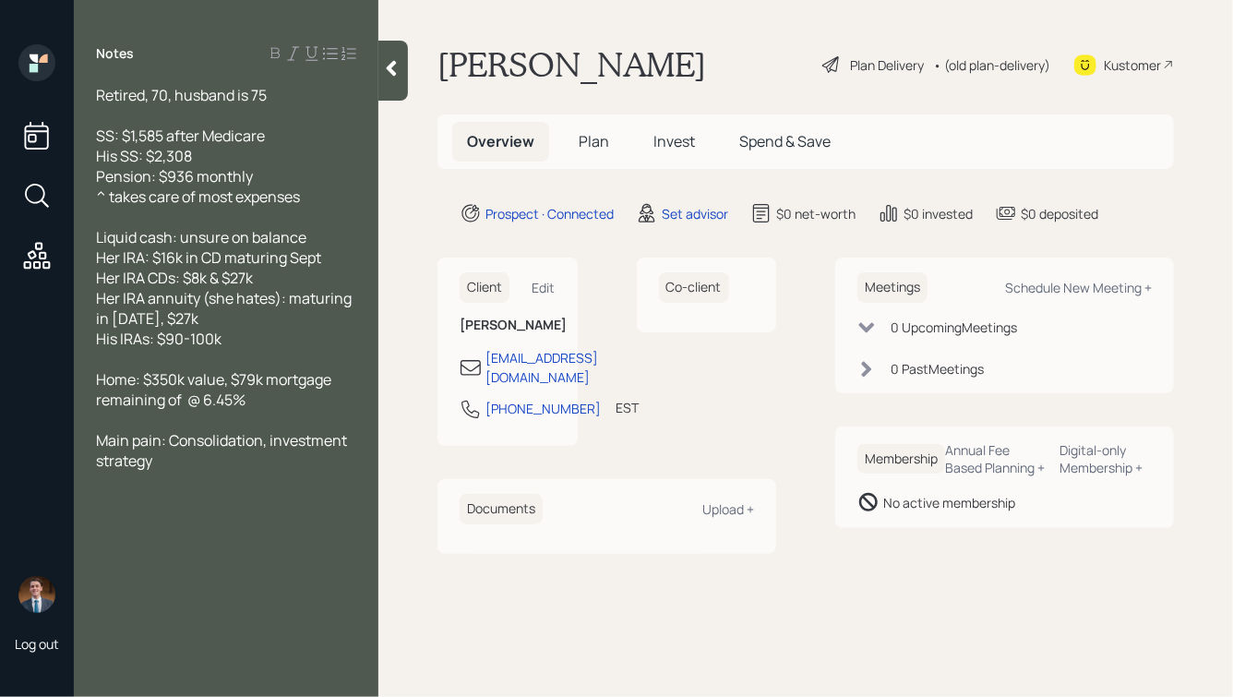
click at [282, 97] on div "Retired, 70, husband is 75" at bounding box center [226, 95] width 260 height 20
click at [171, 462] on div "Main pain: Consolidation, investment strategy" at bounding box center [226, 450] width 260 height 41
click at [401, 64] on div at bounding box center [393, 71] width 30 height 60
